Goal: Task Accomplishment & Management: Use online tool/utility

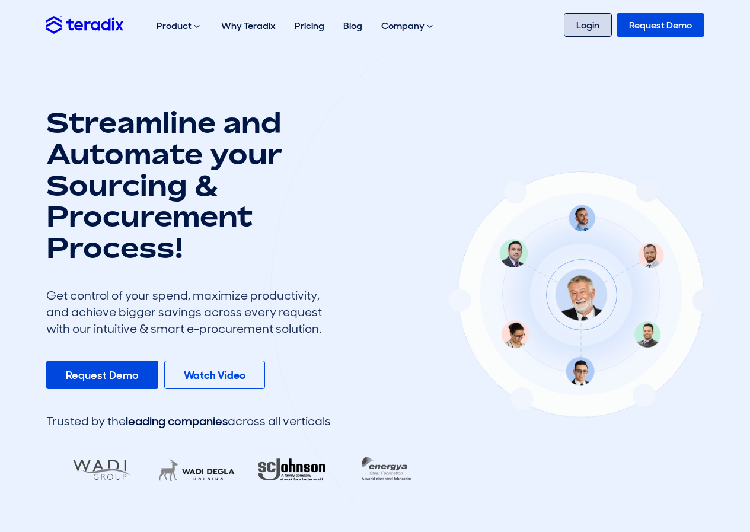
click at [592, 28] on link "Login" at bounding box center [588, 25] width 48 height 24
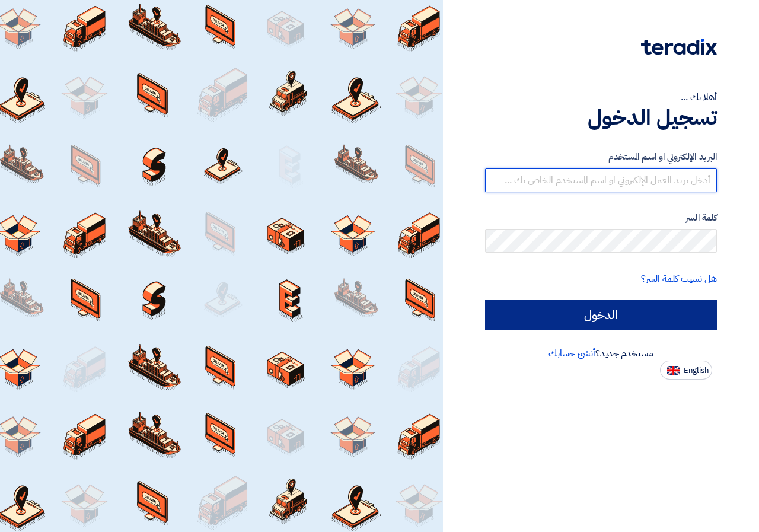
type input "[EMAIL_ADDRESS][DOMAIN_NAME]"
click at [563, 319] on input "الدخول" at bounding box center [601, 315] width 232 height 30
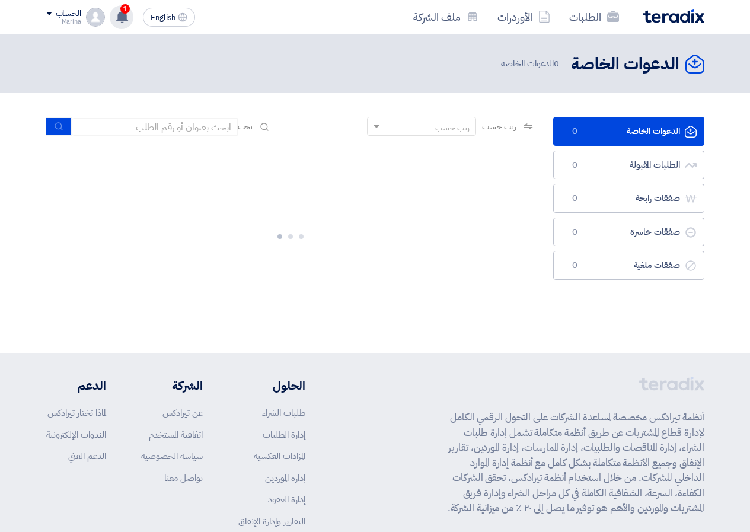
click at [122, 12] on span "1" at bounding box center [124, 8] width 9 height 9
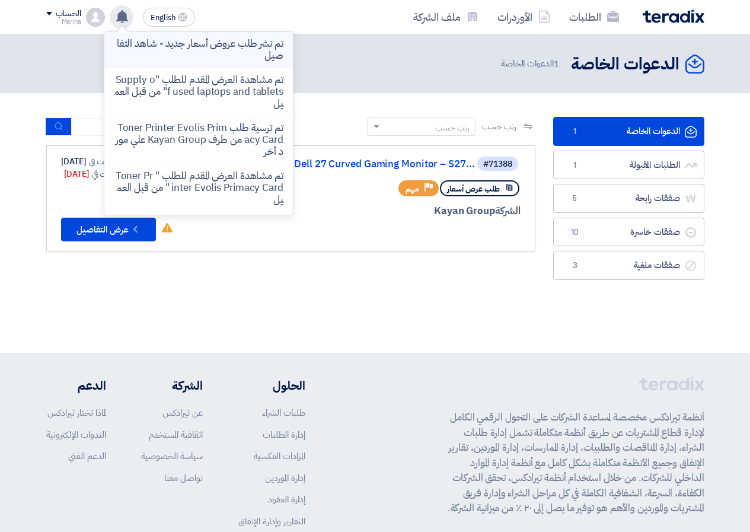
click at [186, 62] on li "تم نشر طلب عروض أسعار جديد - شاهد التفاصيل" at bounding box center [198, 50] width 188 height 36
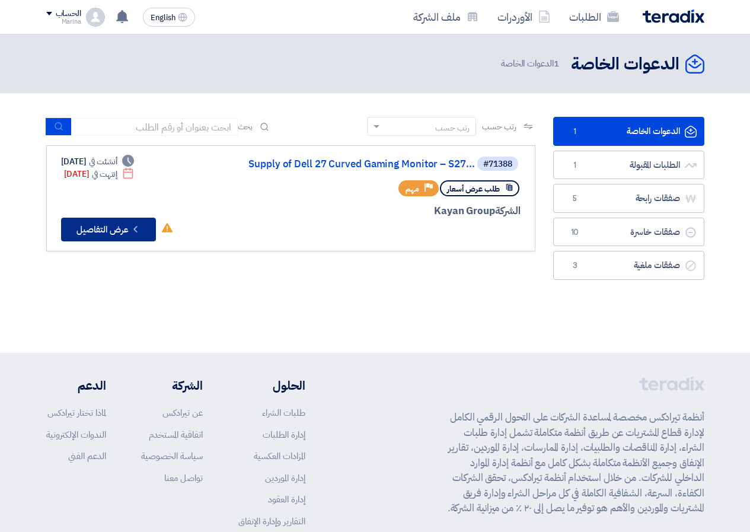
click at [104, 221] on button "Check details عرض التفاصيل" at bounding box center [108, 230] width 95 height 24
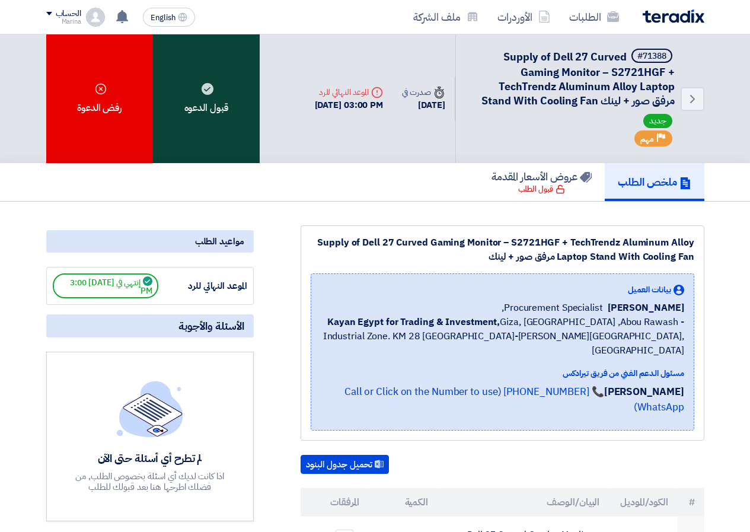
click at [213, 86] on div "قبول الدعوه" at bounding box center [206, 98] width 107 height 129
